Goal: Task Accomplishment & Management: Manage account settings

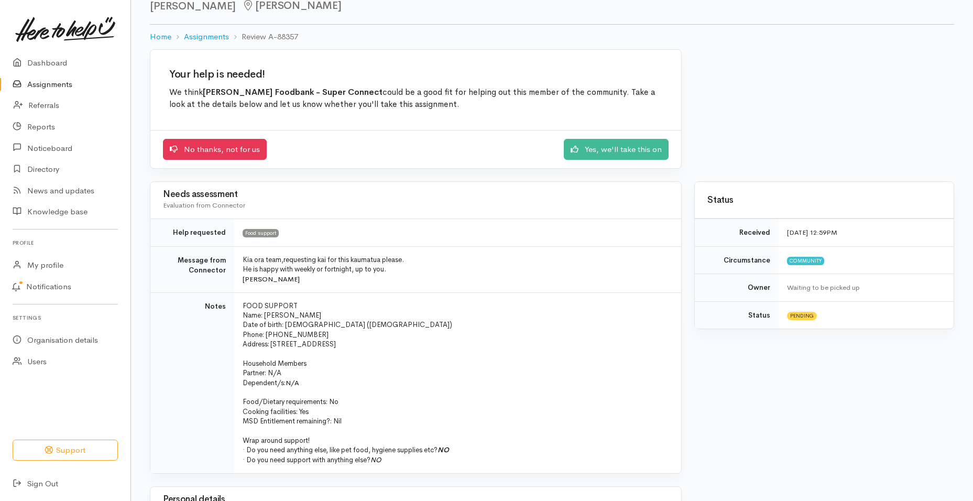
scroll to position [38, 0]
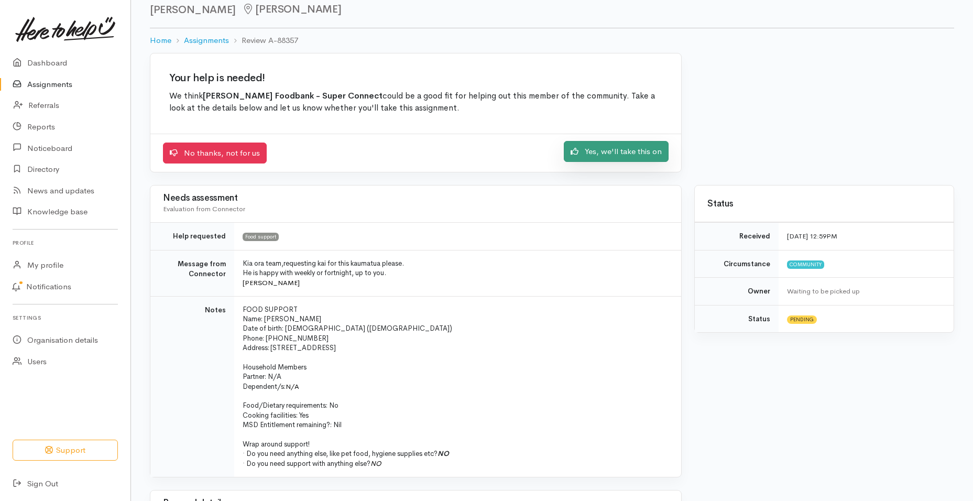
click at [622, 152] on link "Yes, we'll take this on" at bounding box center [616, 151] width 105 height 21
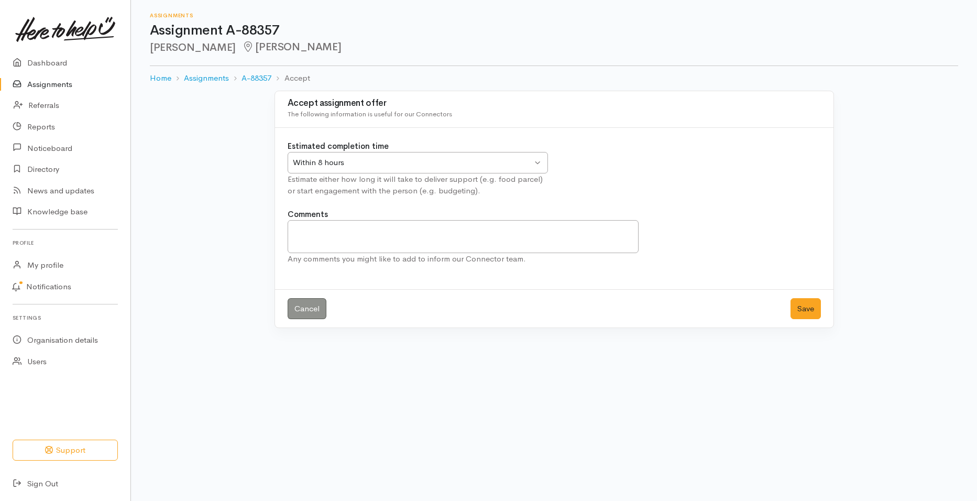
click at [537, 162] on div "Within 8 hours Within 8 hours" at bounding box center [418, 162] width 260 height 21
click at [793, 307] on button "Save" at bounding box center [805, 308] width 30 height 21
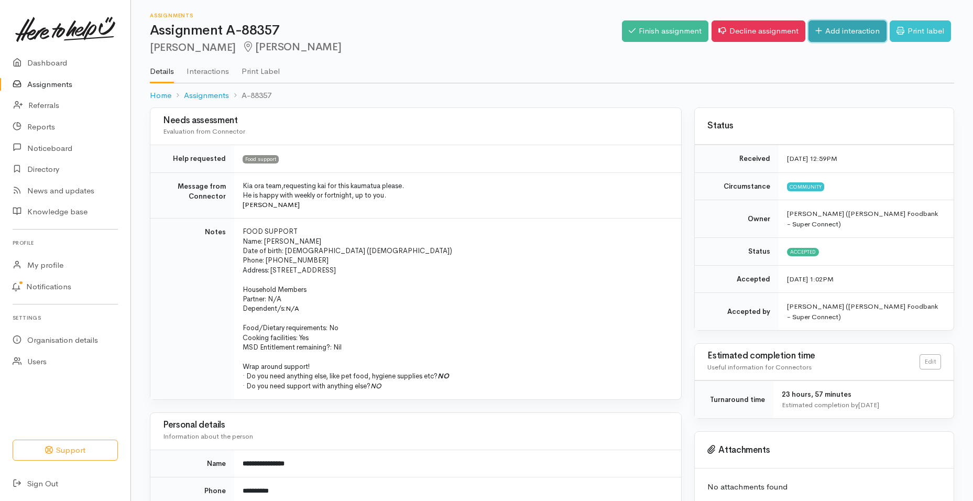
click at [815, 28] on icon at bounding box center [818, 31] width 7 height 8
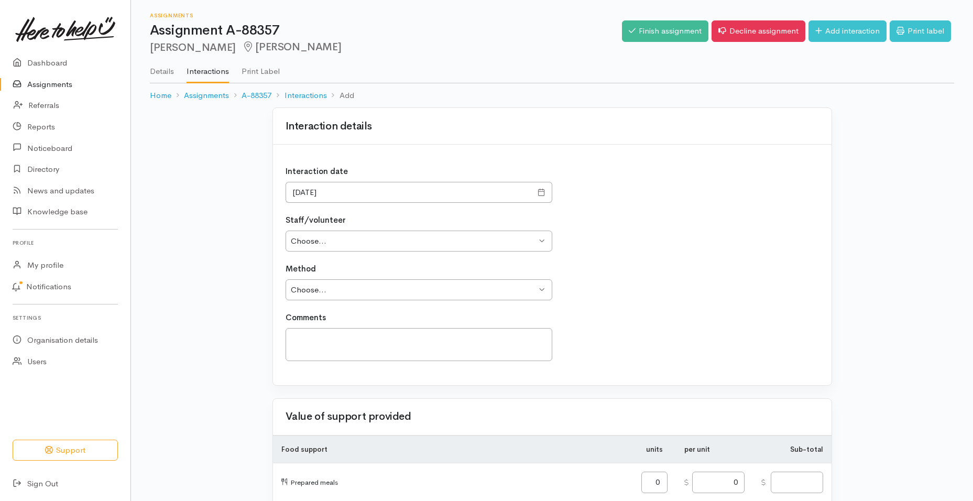
click at [155, 70] on link "Details" at bounding box center [162, 67] width 24 height 29
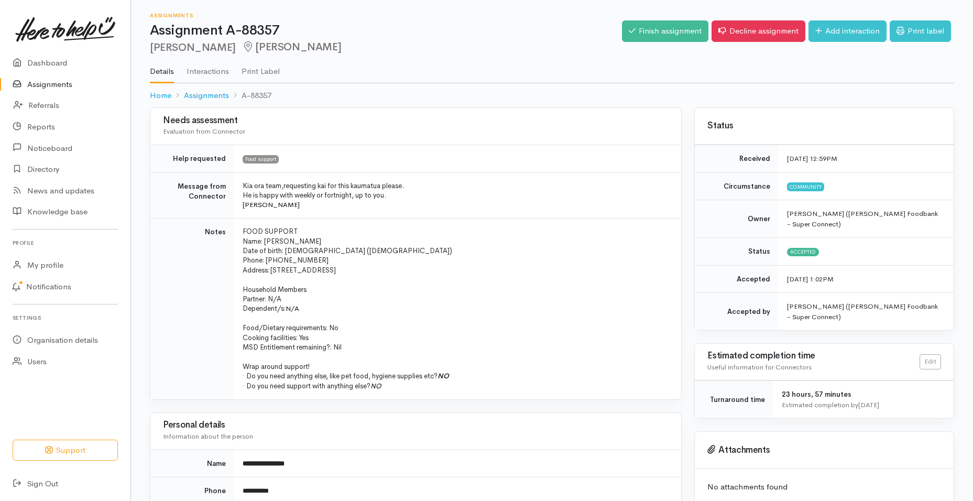
click at [54, 82] on link "Assignments" at bounding box center [65, 84] width 130 height 21
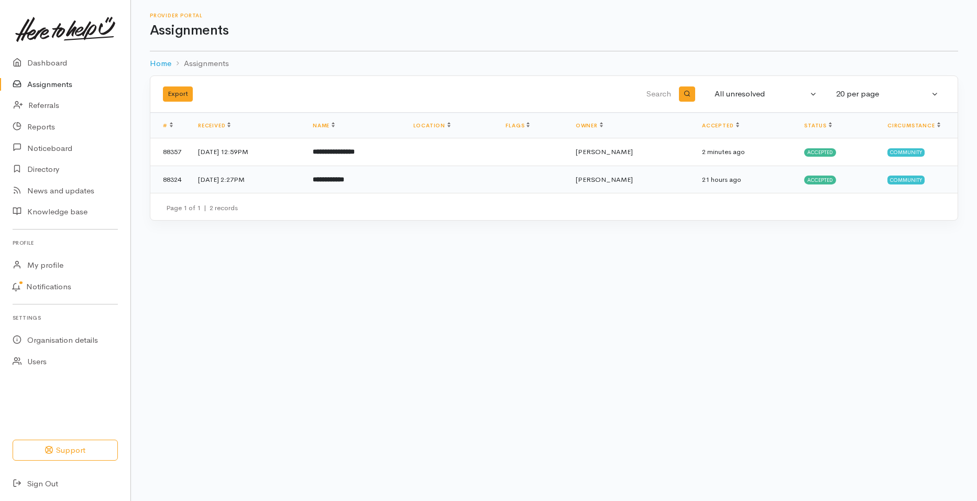
click at [344, 179] on b "**********" at bounding box center [328, 179] width 31 height 7
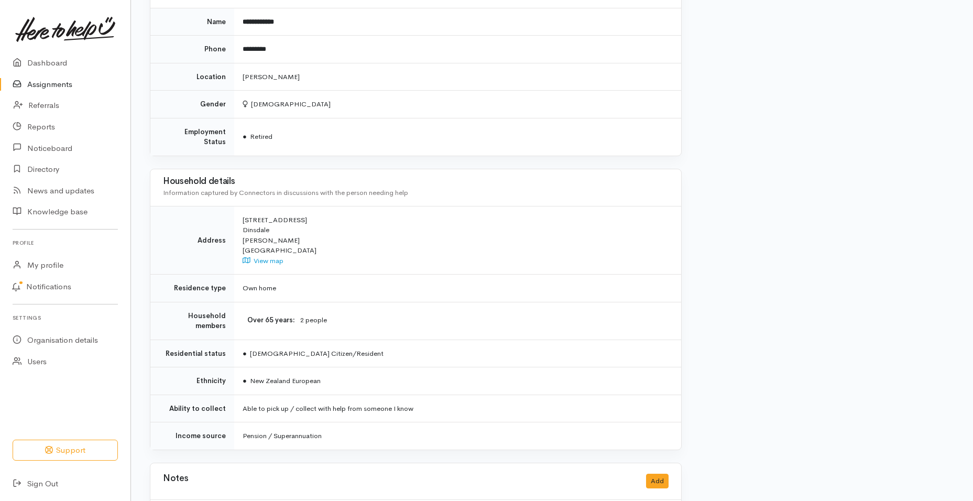
scroll to position [725, 0]
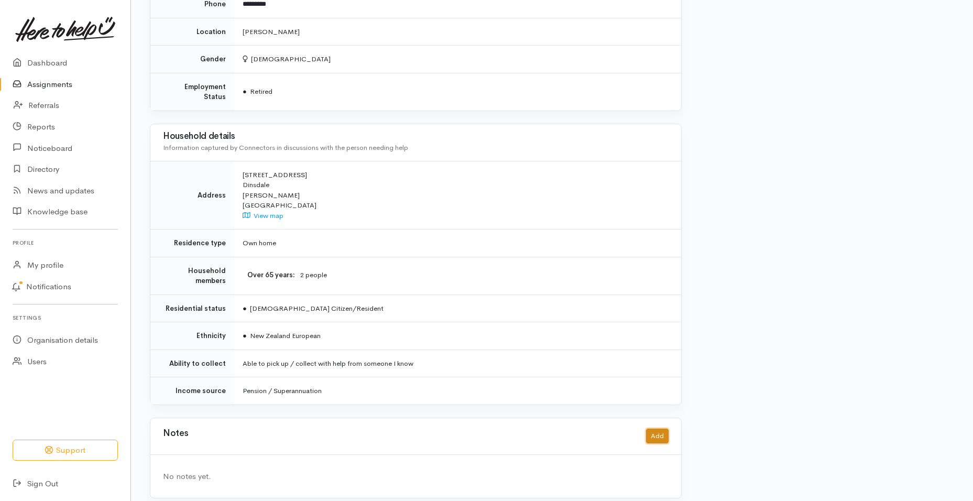
click at [661, 428] on button "Add" at bounding box center [657, 435] width 23 height 15
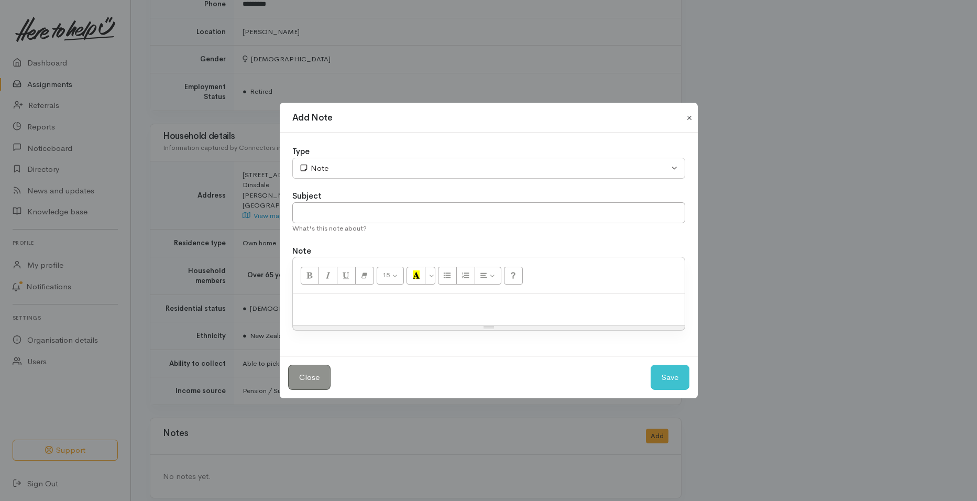
click at [689, 119] on button "Close" at bounding box center [689, 118] width 17 height 13
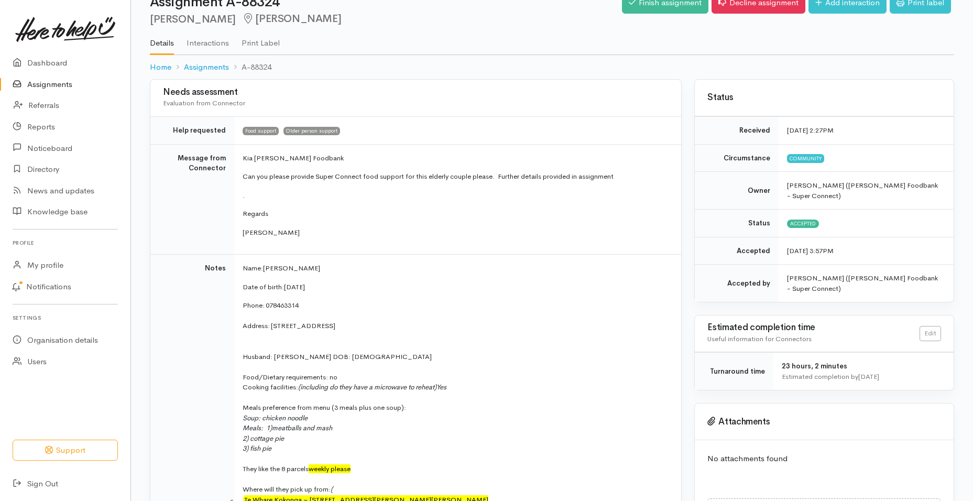
scroll to position [0, 0]
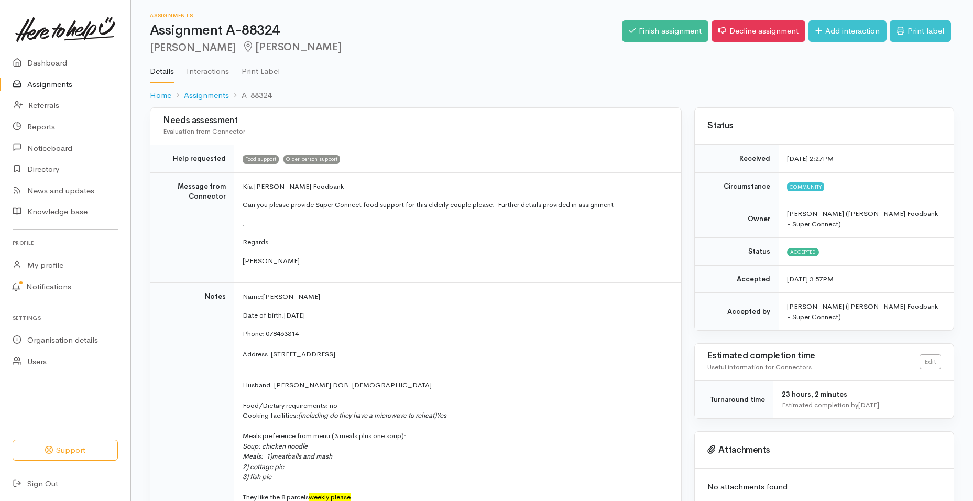
click at [58, 85] on link "Assignments" at bounding box center [65, 84] width 130 height 21
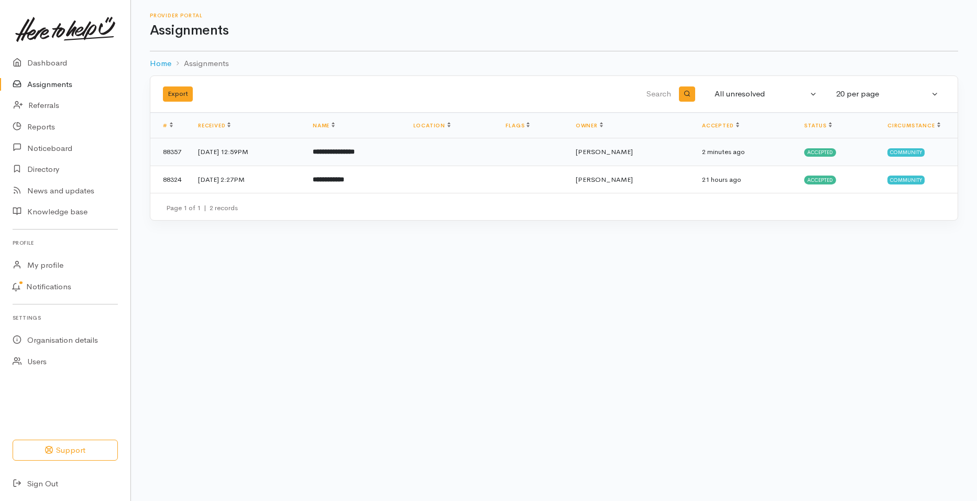
click at [341, 150] on b "**********" at bounding box center [334, 151] width 42 height 7
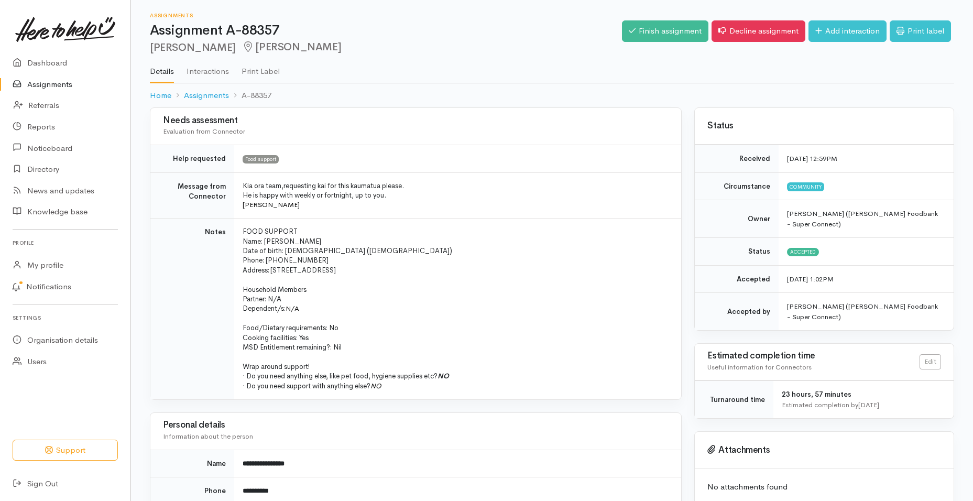
click at [50, 82] on link "Assignments" at bounding box center [65, 84] width 130 height 21
